Goal: Information Seeking & Learning: Learn about a topic

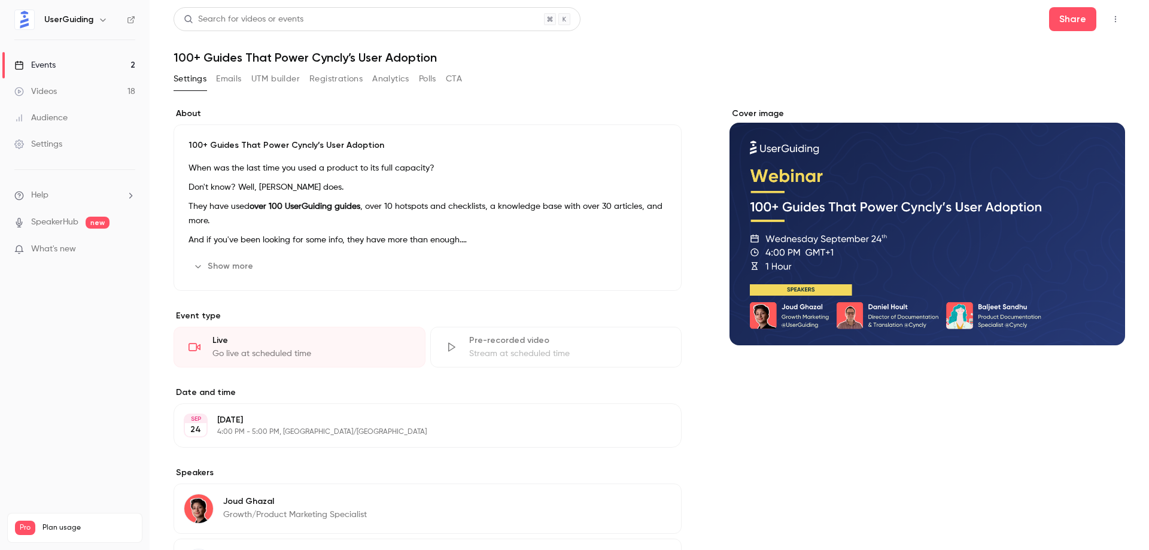
click at [778, 38] on header "Search for videos or events Share 100+ Guides That Power Cyncly’s User Adoption" at bounding box center [650, 35] width 952 height 57
click at [81, 68] on link "Events 2" at bounding box center [75, 65] width 150 height 26
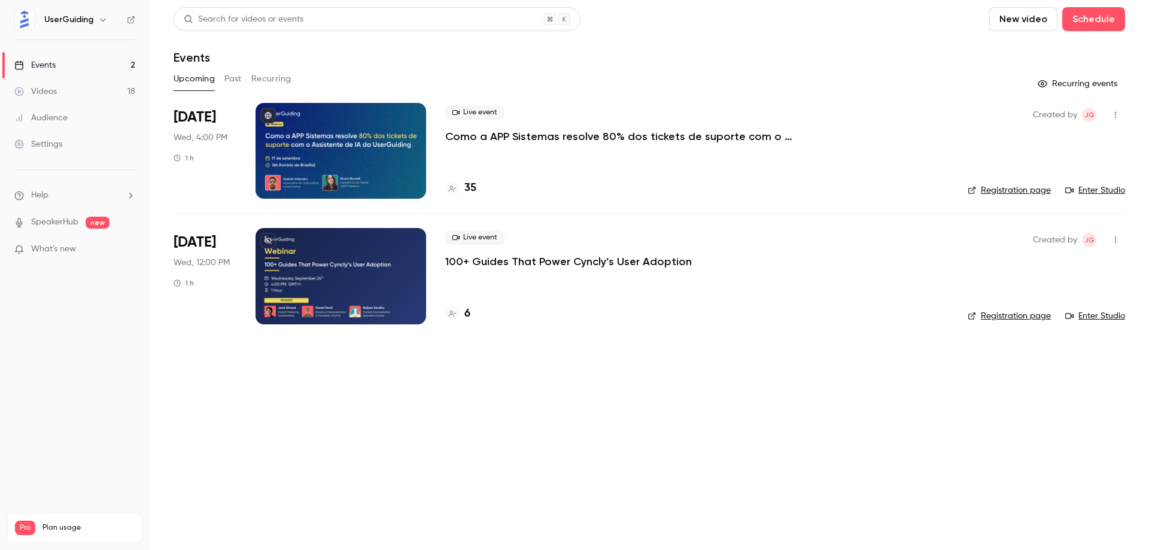
click at [547, 134] on p "Como a APP Sistemas resolve 80% dos tickets de suporte com o Assistente de IA d…" at bounding box center [624, 136] width 359 height 14
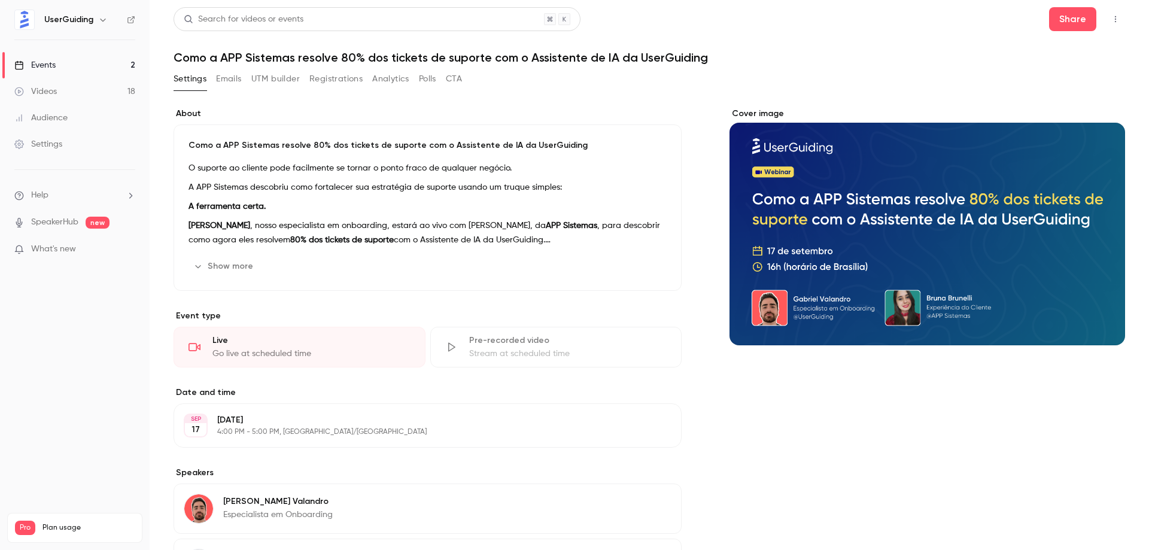
click at [334, 79] on button "Registrations" at bounding box center [335, 78] width 53 height 19
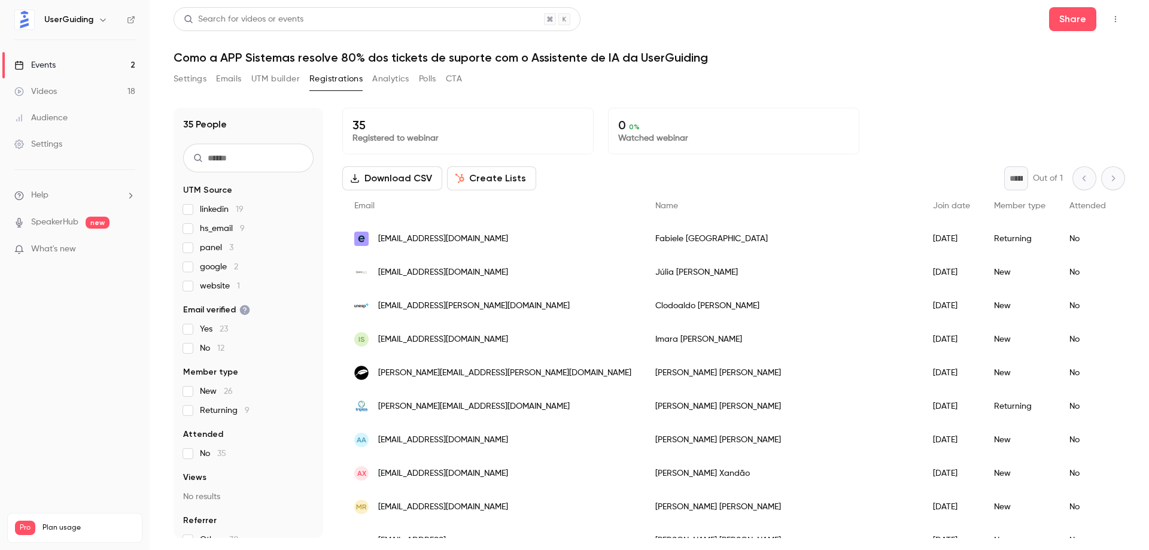
click at [754, 26] on div "Search for videos or events Share" at bounding box center [650, 19] width 952 height 24
click at [742, 29] on div "Search for videos or events Share" at bounding box center [650, 19] width 952 height 24
click at [725, 22] on div "Search for videos or events Share" at bounding box center [650, 19] width 952 height 24
